Goal: Transaction & Acquisition: Purchase product/service

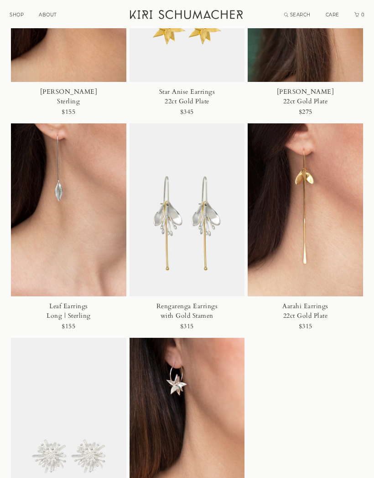
scroll to position [2149, 0]
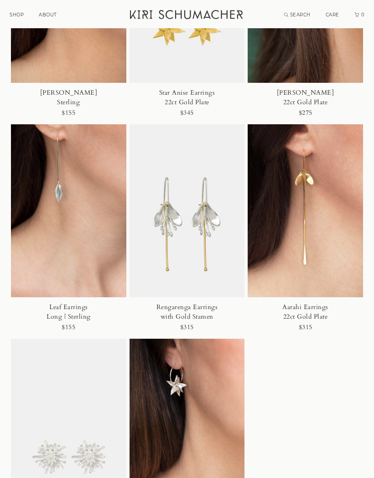
click at [193, 308] on div "Rengarenga Earrings with Gold Stamen" at bounding box center [187, 312] width 74 height 19
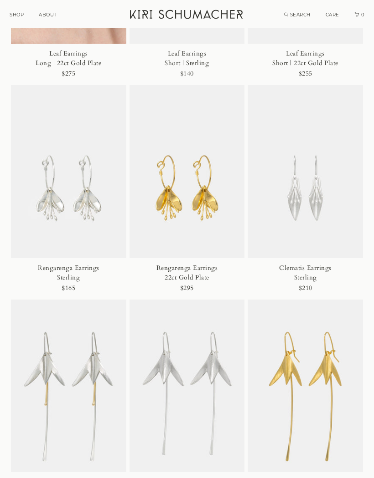
scroll to position [1542, 0]
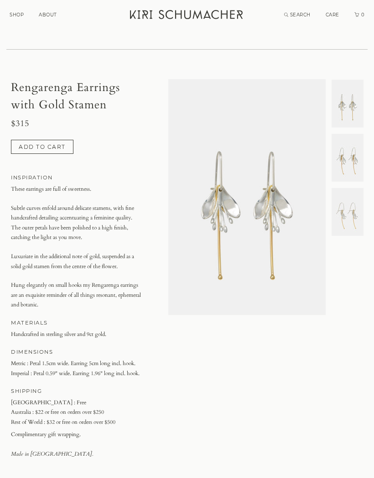
click at [349, 163] on img at bounding box center [347, 158] width 32 height 48
click at [357, 107] on img at bounding box center [347, 104] width 32 height 48
click at [346, 105] on img at bounding box center [347, 104] width 32 height 48
click at [348, 161] on img at bounding box center [347, 158] width 32 height 48
click at [342, 108] on img at bounding box center [347, 104] width 32 height 48
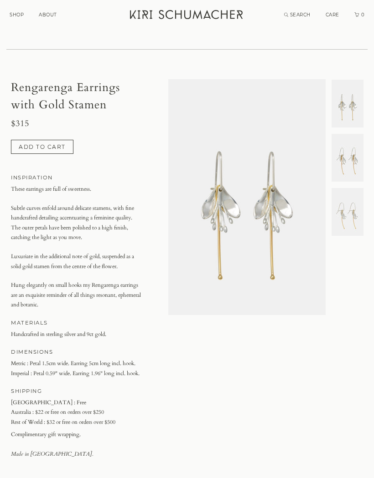
click at [355, 214] on img at bounding box center [347, 212] width 32 height 48
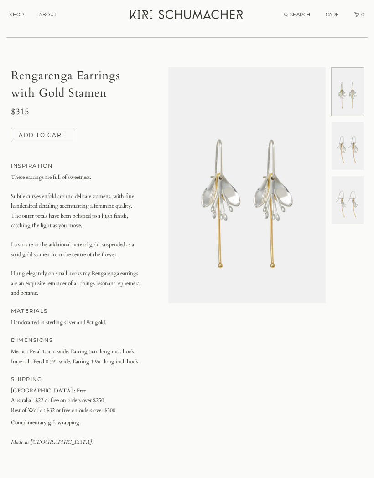
scroll to position [11, 0]
click at [356, 154] on img at bounding box center [347, 147] width 32 height 48
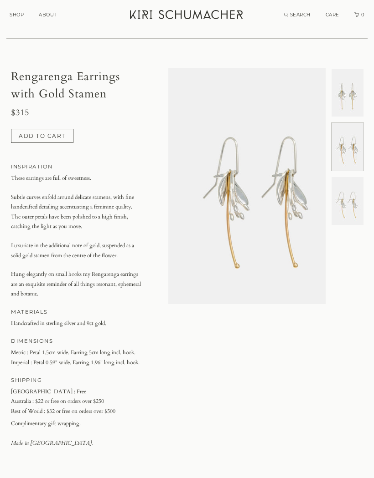
scroll to position [0, 157]
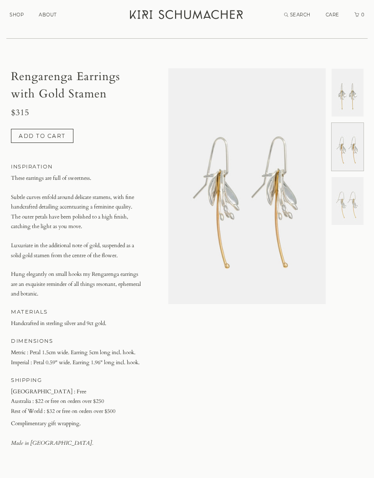
click at [347, 210] on img at bounding box center [347, 201] width 32 height 48
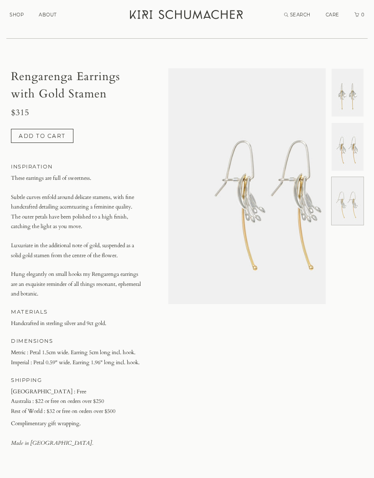
scroll to position [0, 314]
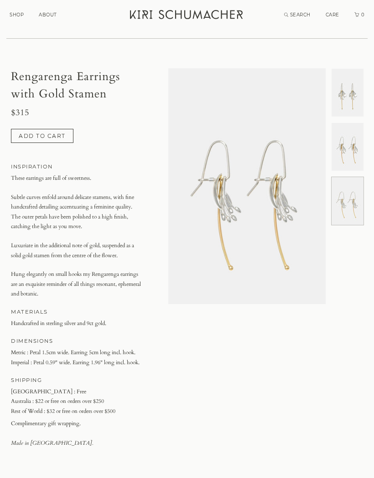
click at [351, 149] on img at bounding box center [347, 147] width 32 height 48
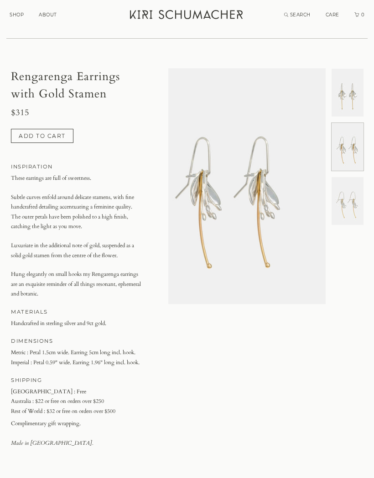
scroll to position [0, 157]
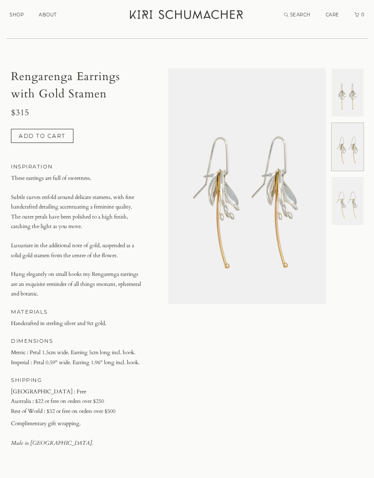
click at [351, 98] on img at bounding box center [347, 93] width 32 height 48
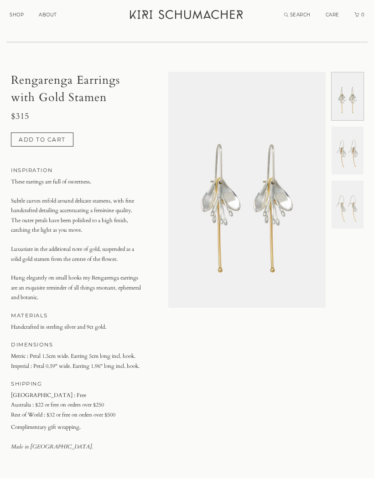
scroll to position [0, 0]
